Goal: Go to known website: Access a specific website the user already knows

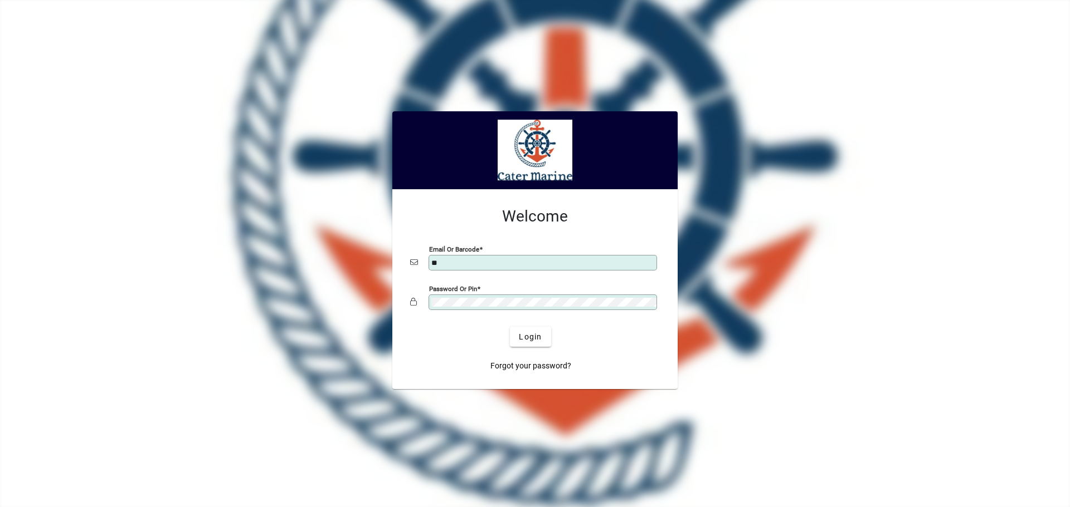
type input "**********"
click at [525, 343] on span "Login" at bounding box center [530, 337] width 23 height 12
